Goal: Task Accomplishment & Management: Use online tool/utility

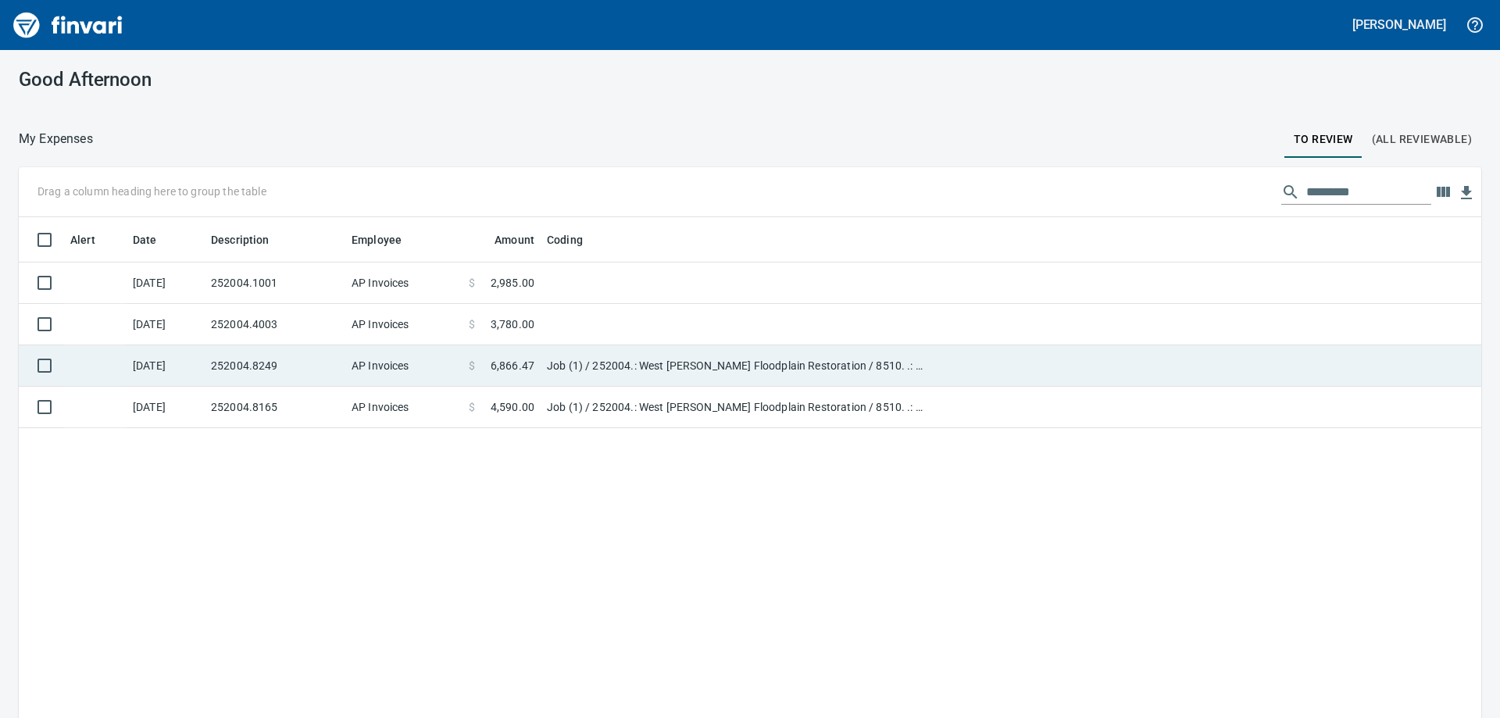
scroll to position [534, 1439]
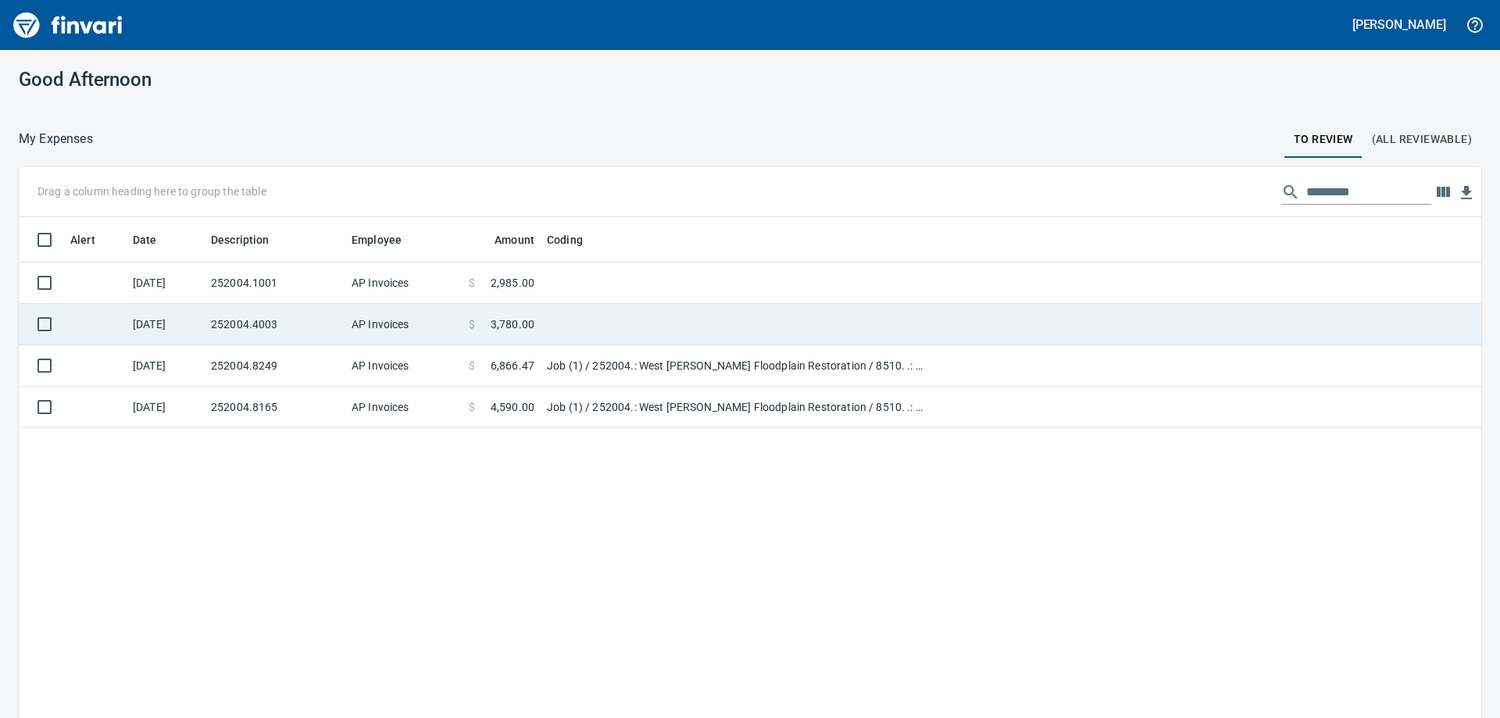
click at [296, 317] on td "252004.4003" at bounding box center [275, 324] width 141 height 41
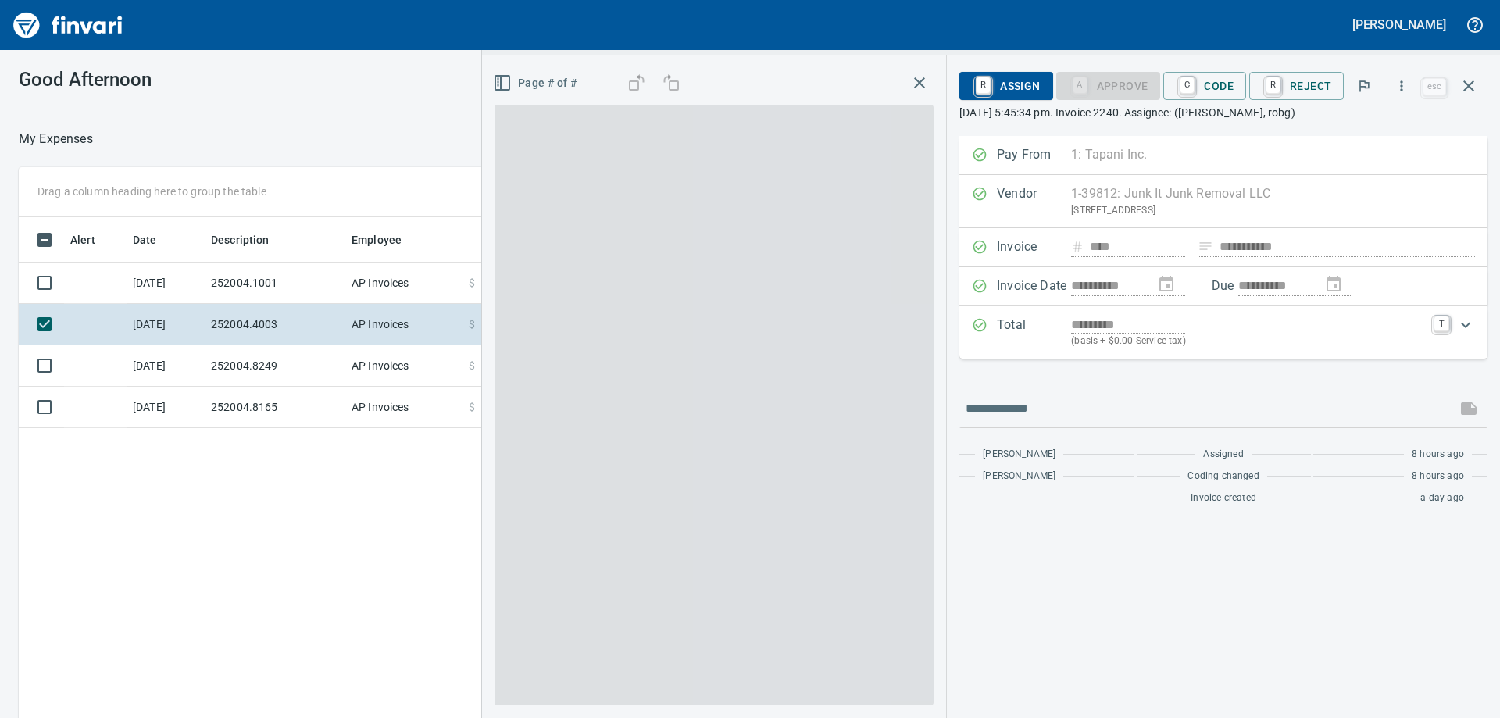
scroll to position [534, 1049]
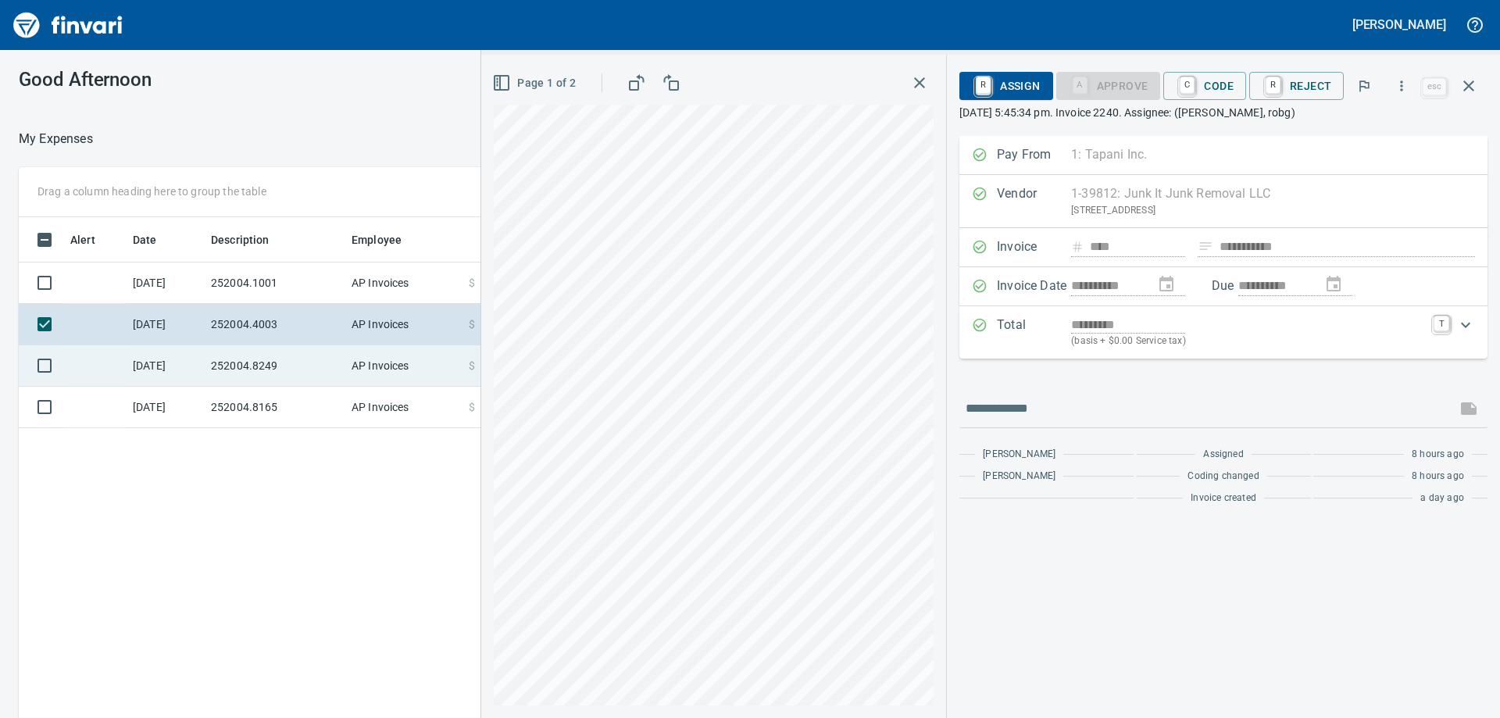
click at [311, 369] on td "252004.8249" at bounding box center [275, 365] width 141 height 41
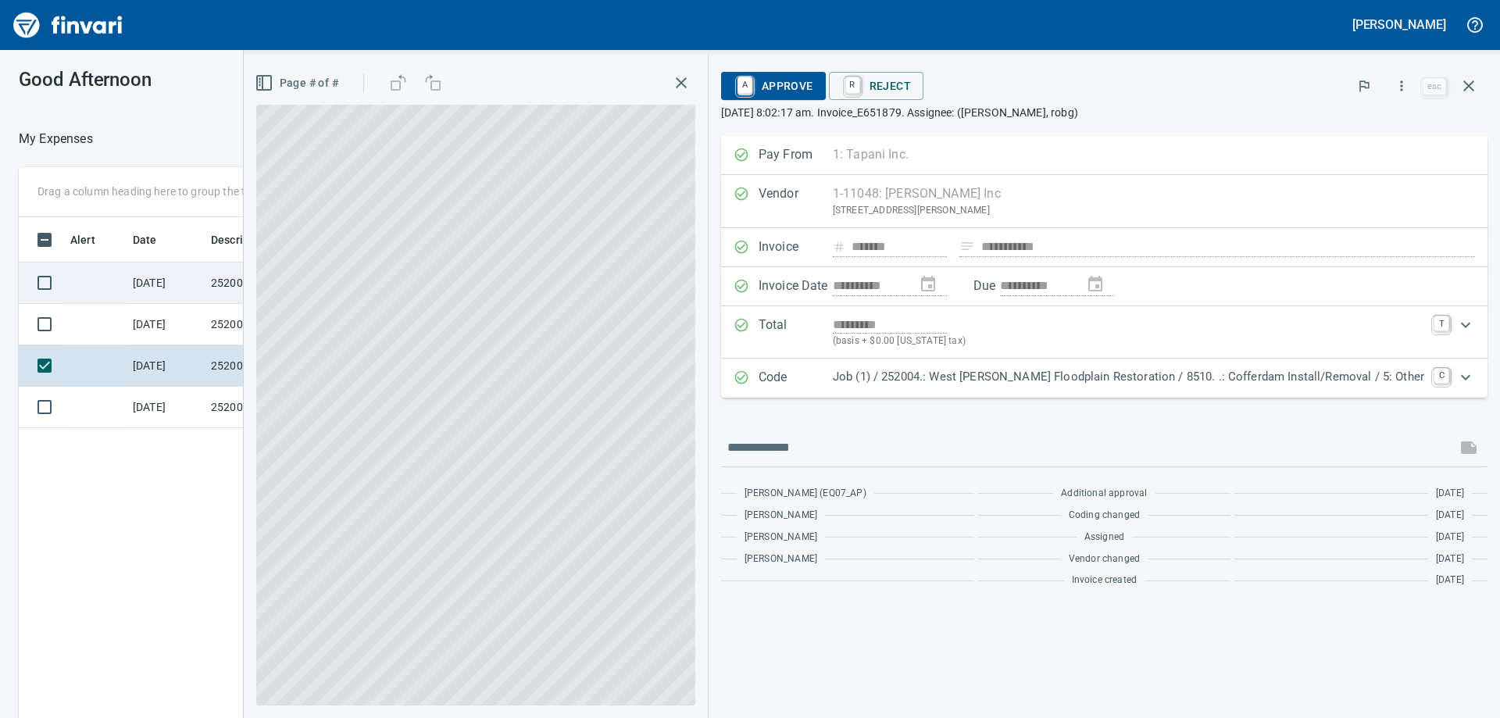
click at [243, 283] on td "252004.1001" at bounding box center [275, 283] width 141 height 41
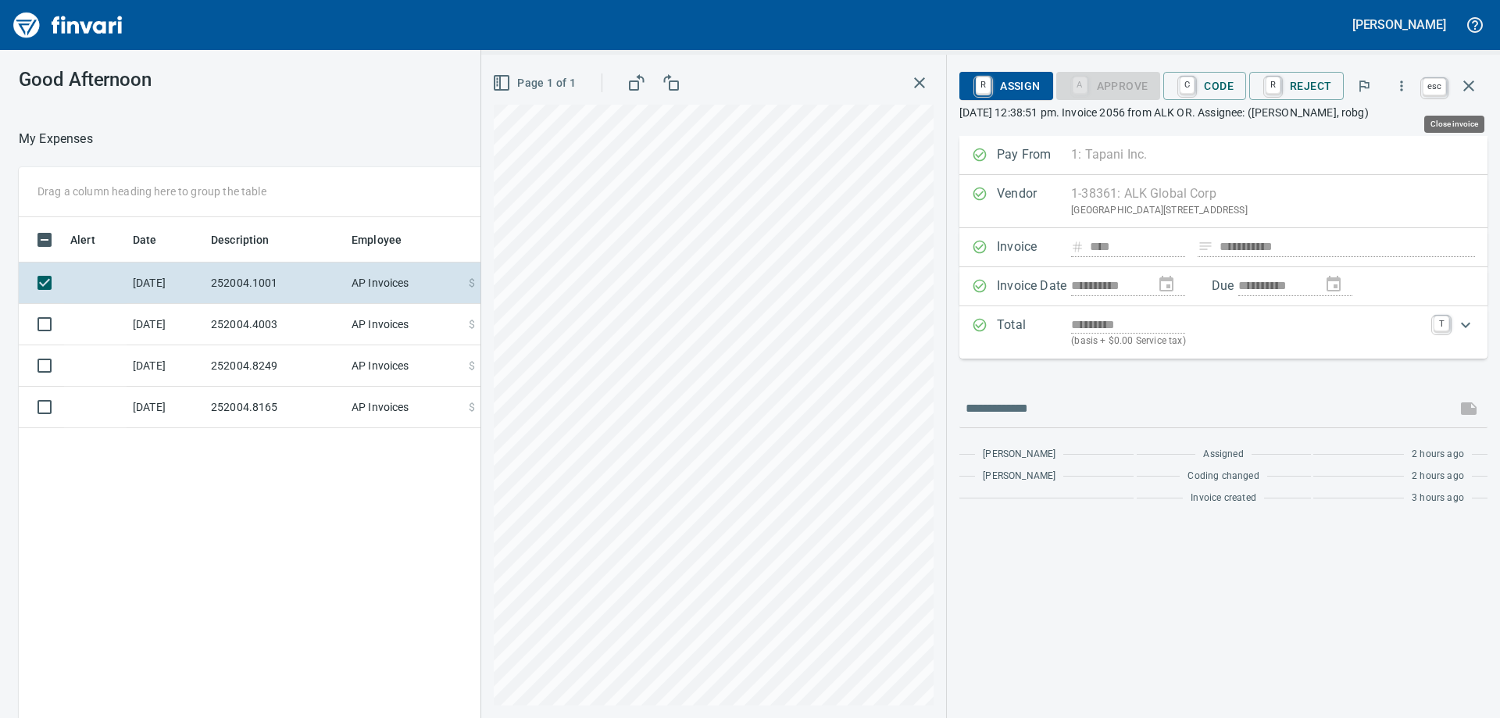
scroll to position [534, 1049]
click at [1467, 88] on icon "button" at bounding box center [1469, 85] width 11 height 11
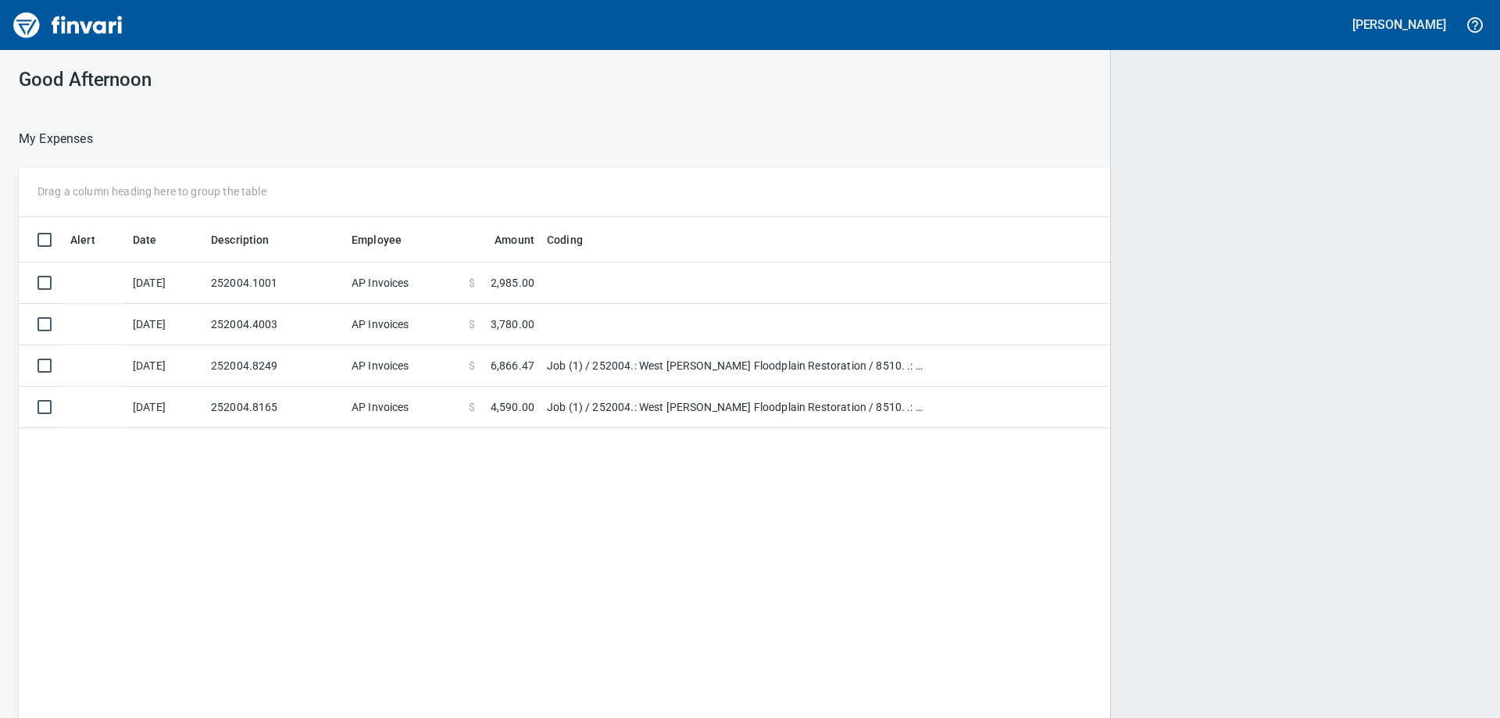
scroll to position [534, 1439]
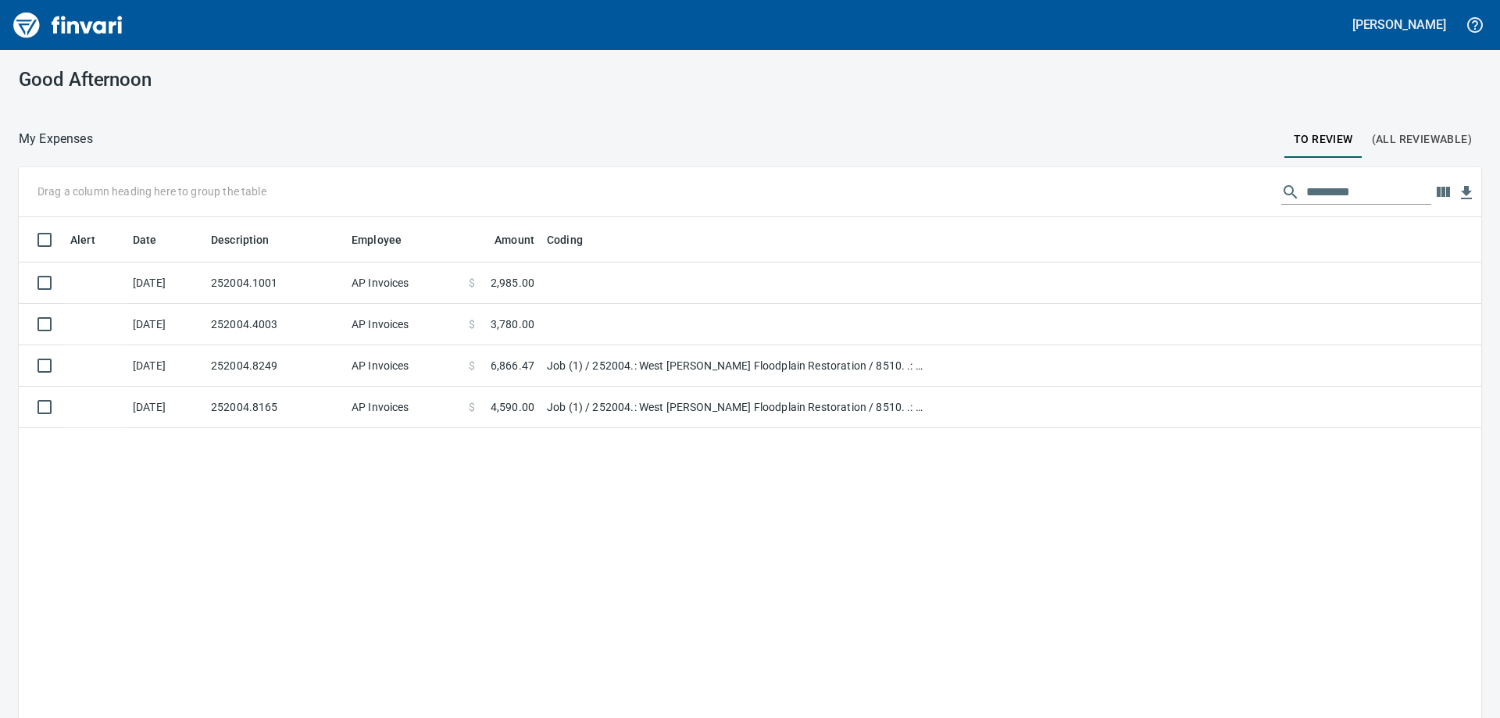
click at [526, 118] on div "Good Afternoon My Expenses To Review (All Reviewable) Drag a column heading her…" at bounding box center [750, 384] width 1500 height 668
